Goal: Information Seeking & Learning: Learn about a topic

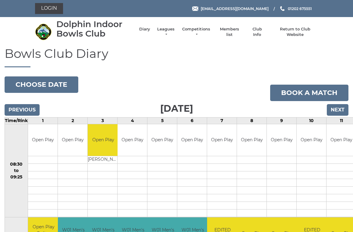
click at [165, 30] on link "Leagues" at bounding box center [165, 32] width 19 height 11
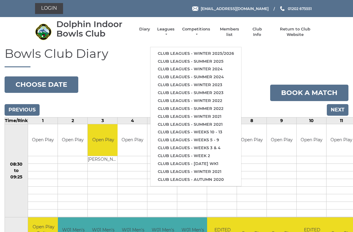
click at [194, 50] on link "Club leagues - Winter 2025/2026" at bounding box center [196, 54] width 91 height 8
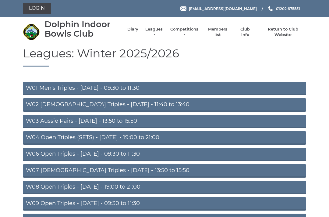
click at [130, 83] on link "W01 Men's Triples - Monday - 09:30 to 11:30" at bounding box center [165, 88] width 284 height 13
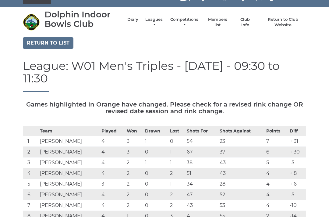
scroll to position [9, 0]
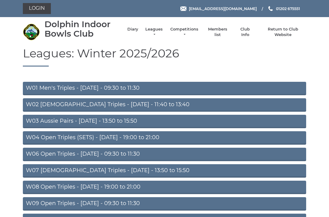
click at [127, 123] on link "W03 Aussie Pairs - Monday - 13:50 to 15:50" at bounding box center [165, 121] width 284 height 13
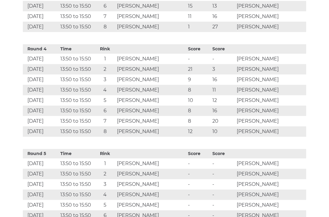
scroll to position [633, 0]
